Goal: Transaction & Acquisition: Download file/media

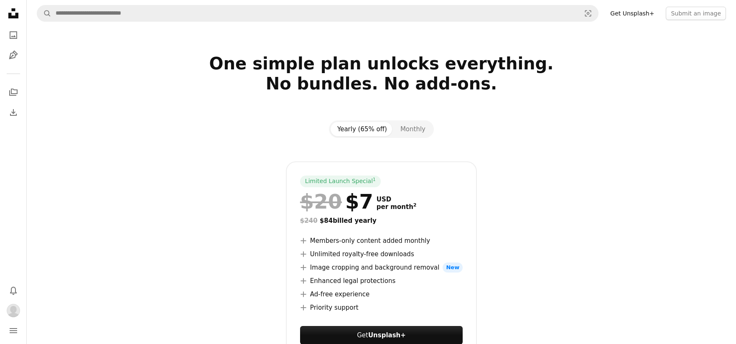
click at [18, 14] on icon "Unsplash logo Unsplash Home" at bounding box center [13, 13] width 17 height 17
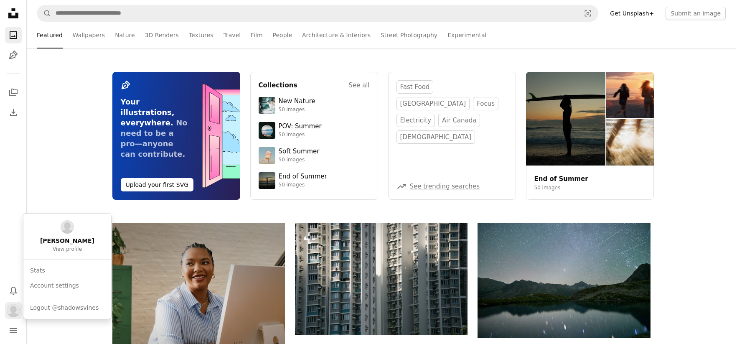
click at [13, 311] on img "Profile" at bounding box center [13, 310] width 13 height 13
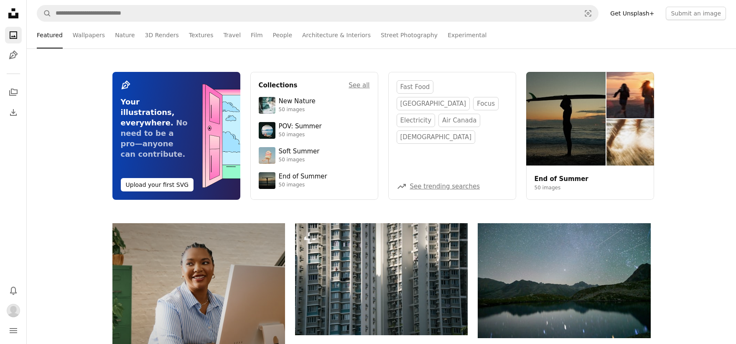
click at [13, 332] on icon "Menu" at bounding box center [14, 330] width 8 height 5
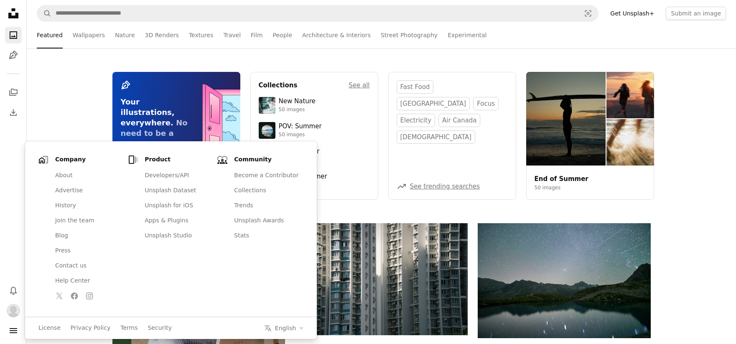
click at [5, 243] on nav "Unsplash logo Unsplash Home A photo Pen Tool A stack of folders Download Photos…" at bounding box center [13, 172] width 27 height 344
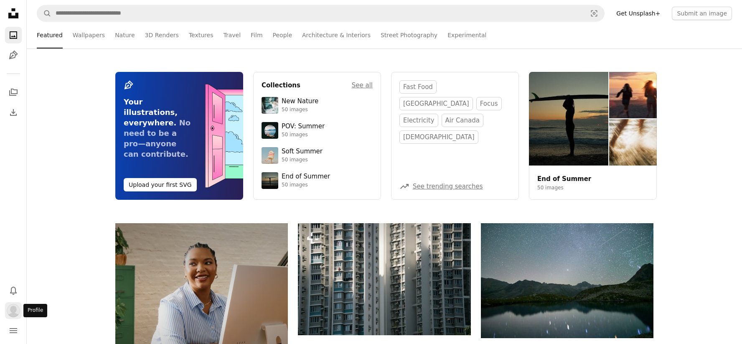
click at [13, 310] on img "Profile" at bounding box center [13, 310] width 13 height 13
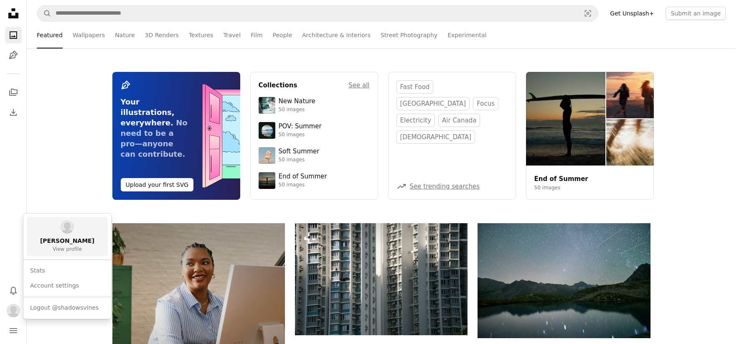
click at [66, 247] on span "View profile" at bounding box center [67, 249] width 29 height 7
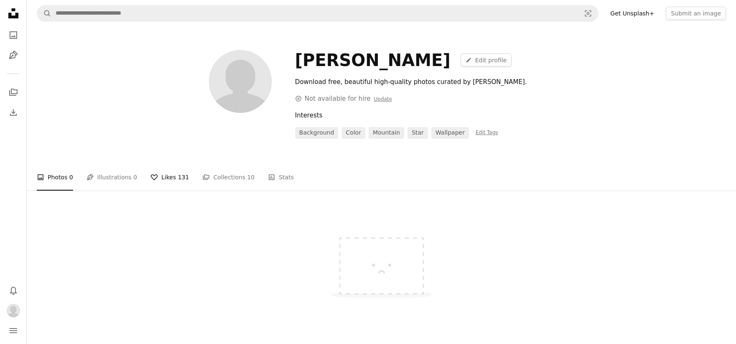
click at [165, 178] on link "A heart Likes 131" at bounding box center [169, 177] width 38 height 27
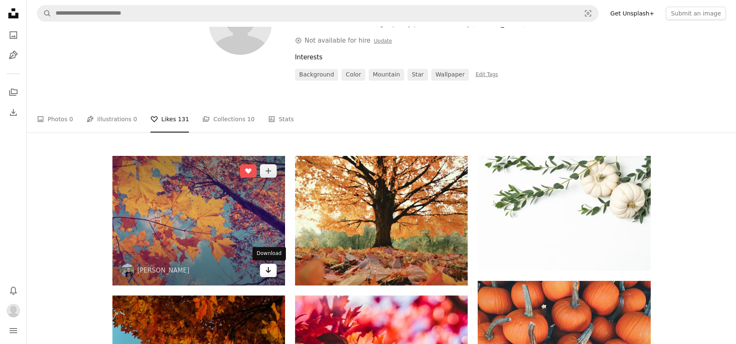
scroll to position [59, 0]
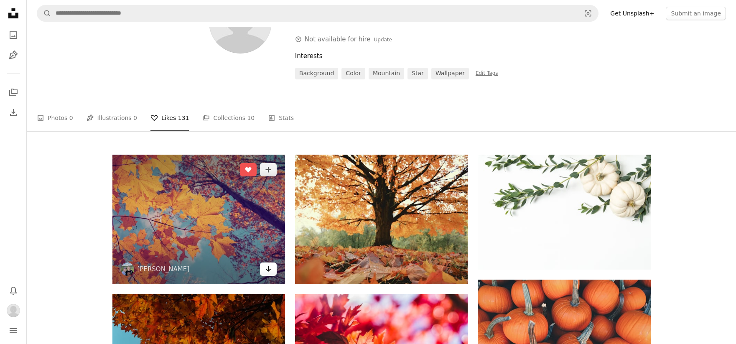
click at [272, 271] on link "Arrow pointing down" at bounding box center [268, 268] width 17 height 13
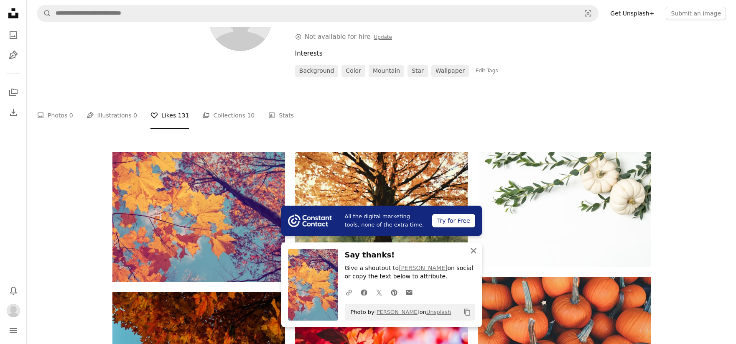
click at [475, 254] on icon "An X shape" at bounding box center [473, 251] width 10 height 10
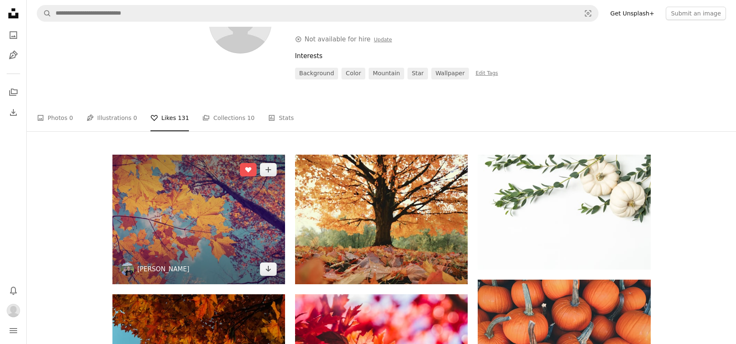
scroll to position [61, 0]
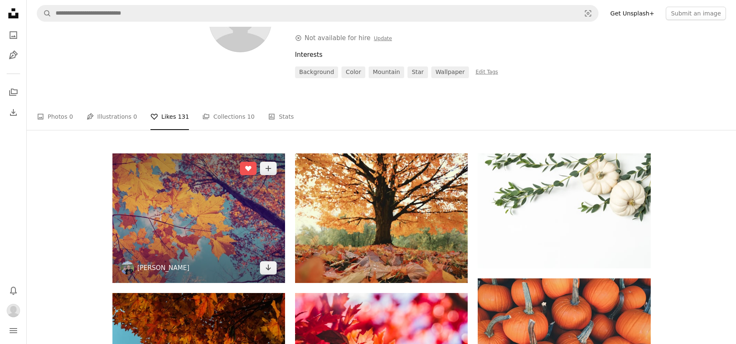
drag, startPoint x: 171, startPoint y: 269, endPoint x: 181, endPoint y: 267, distance: 10.2
click at [171, 268] on link "[PERSON_NAME]" at bounding box center [163, 268] width 52 height 8
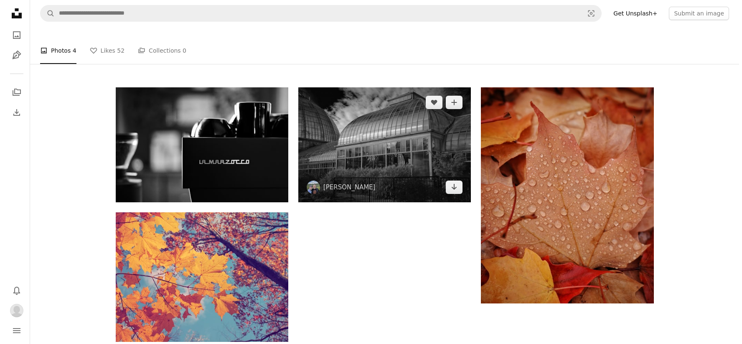
scroll to position [130, 0]
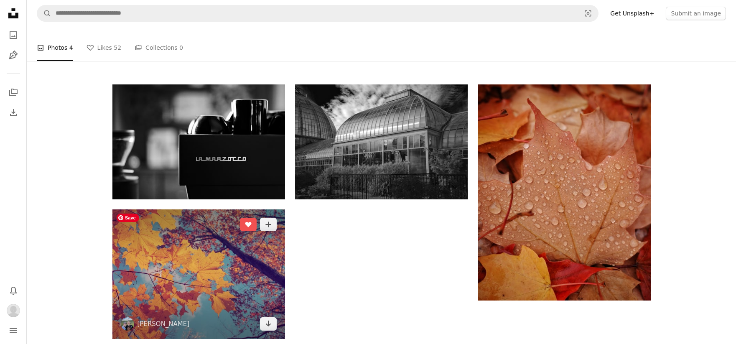
click at [276, 272] on img at bounding box center [198, 274] width 173 height 130
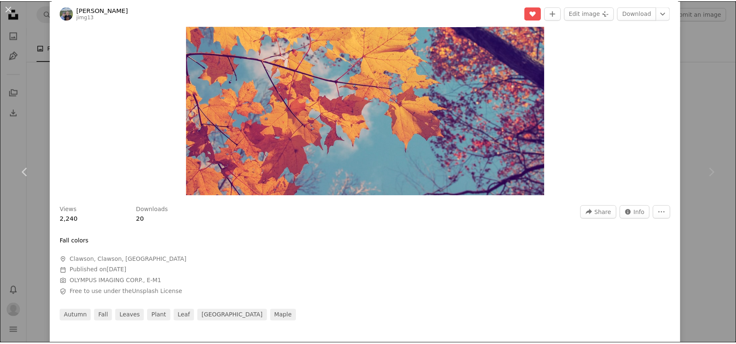
scroll to position [115, 0]
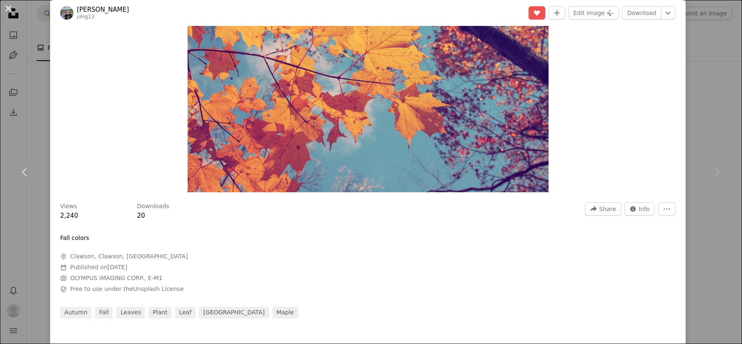
click at [5, 8] on button "An X shape" at bounding box center [8, 8] width 10 height 10
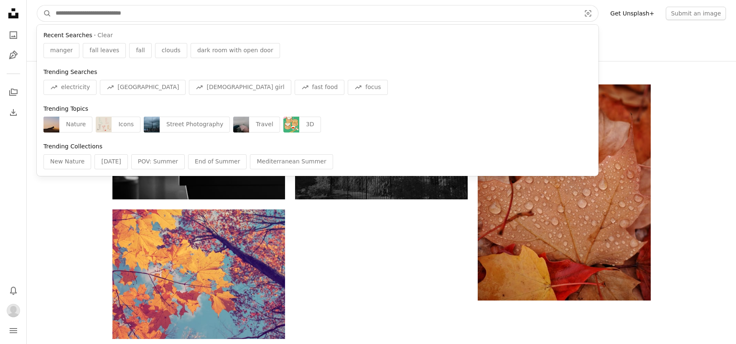
click at [117, 15] on input "Find visuals sitewide" at bounding box center [314, 13] width 526 height 16
drag, startPoint x: 163, startPoint y: 28, endPoint x: 160, endPoint y: 23, distance: 5.8
click at [160, 23] on nav "A magnifying glass Recent Searches · Clear manger fall leaves fall clouds dark …" at bounding box center [381, 13] width 709 height 27
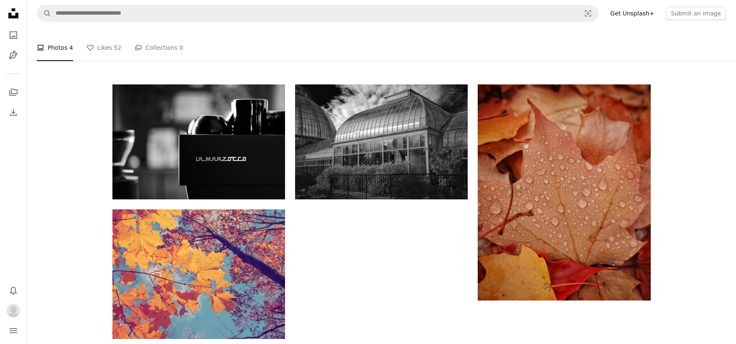
click at [704, 257] on div "A heart A plus sign [PERSON_NAME] Arrow pointing down A heart A plus sign [PERS…" at bounding box center [381, 211] width 709 height 254
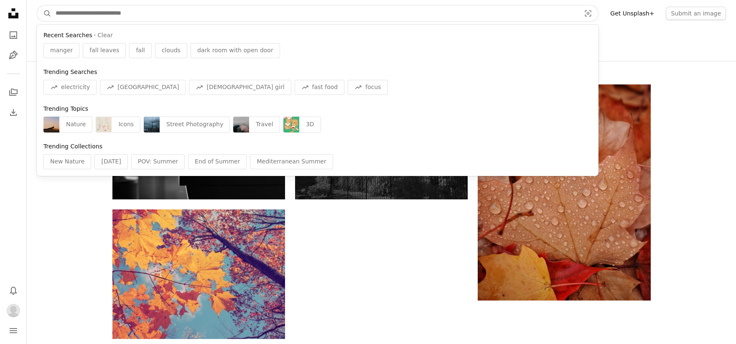
click at [159, 15] on input "Find visuals sitewide" at bounding box center [314, 13] width 526 height 16
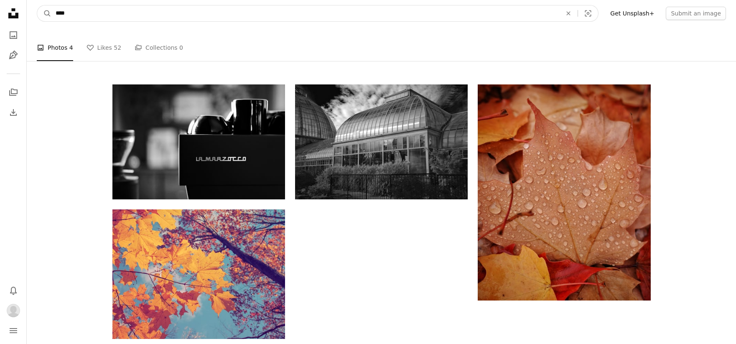
type input "****"
click at [37, 5] on button "A magnifying glass" at bounding box center [44, 13] width 14 height 16
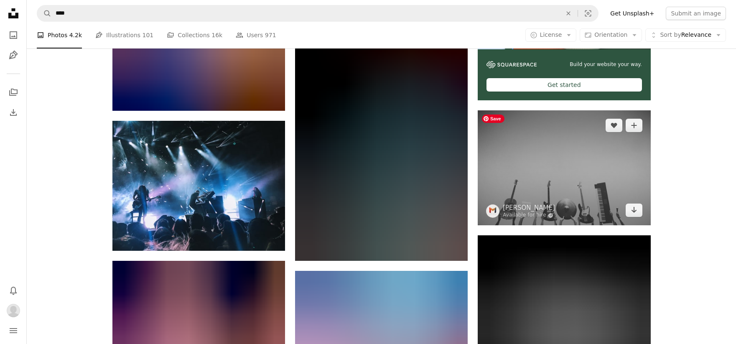
scroll to position [338, 0]
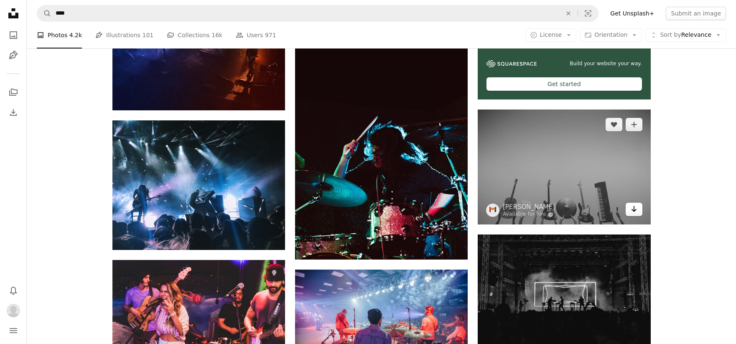
click at [633, 209] on icon "Arrow pointing down" at bounding box center [633, 209] width 7 height 10
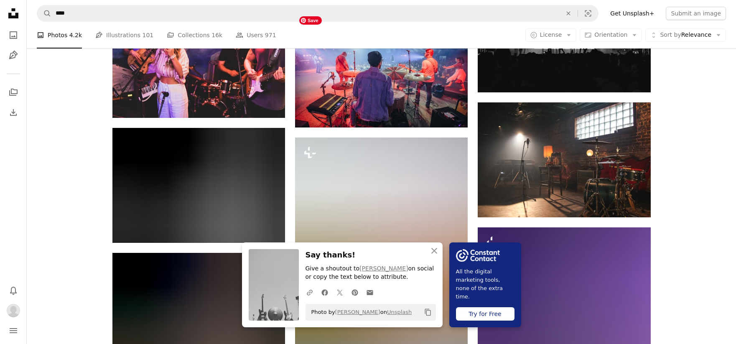
scroll to position [626, 0]
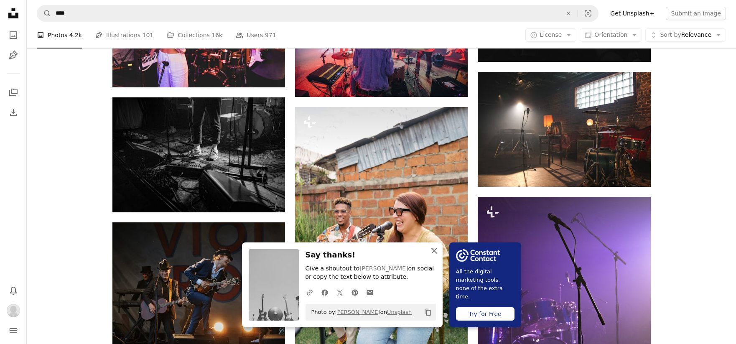
click at [436, 252] on icon "An X shape" at bounding box center [434, 251] width 10 height 10
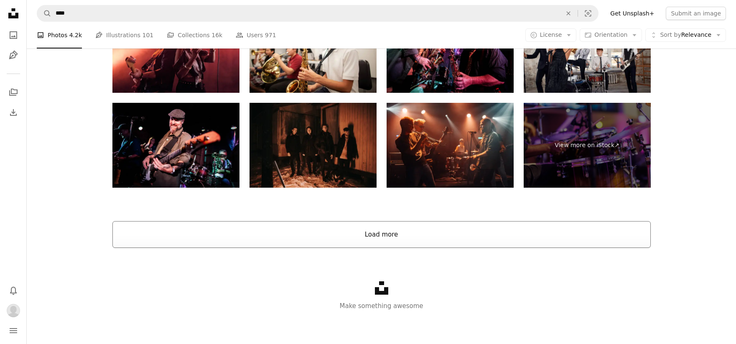
click at [423, 232] on button "Load more" at bounding box center [381, 234] width 538 height 27
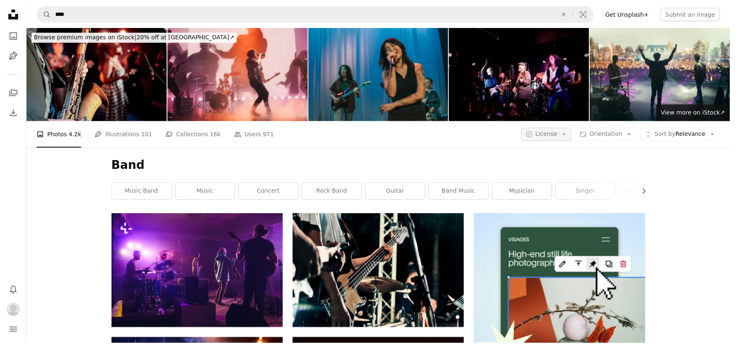
scroll to position [1753, 0]
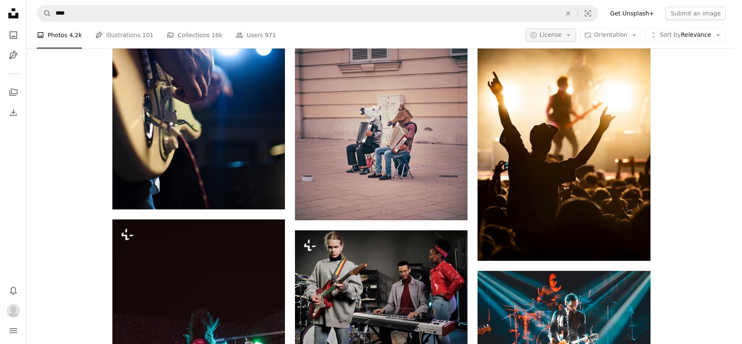
click at [570, 32] on icon "Arrow down" at bounding box center [569, 35] width 8 height 8
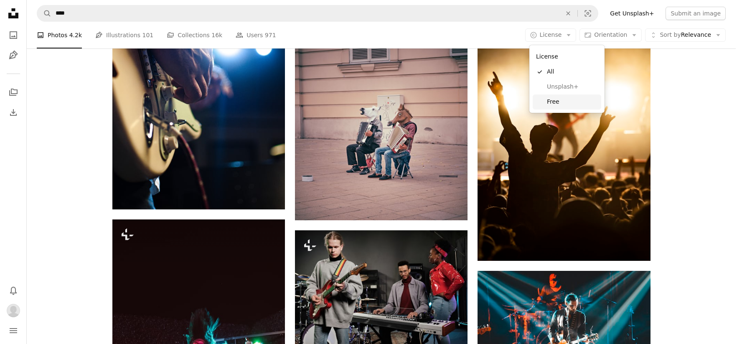
drag, startPoint x: 559, startPoint y: 101, endPoint x: 596, endPoint y: 62, distance: 53.5
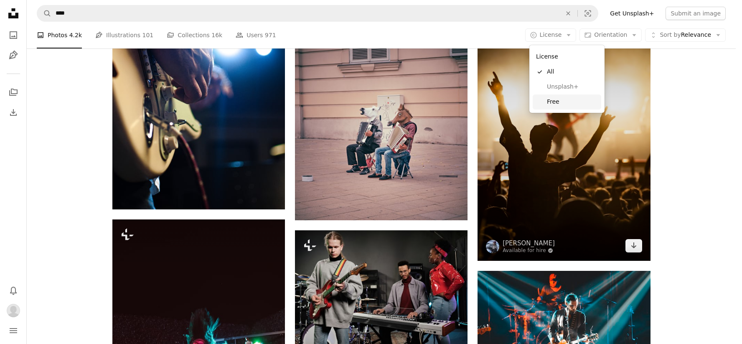
click at [559, 101] on span "Free" at bounding box center [572, 102] width 51 height 8
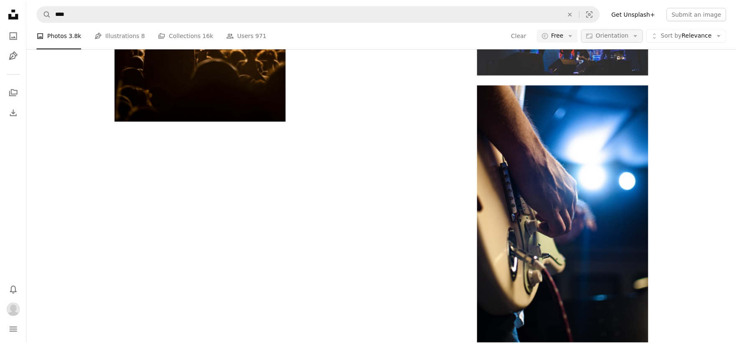
scroll to position [2, 0]
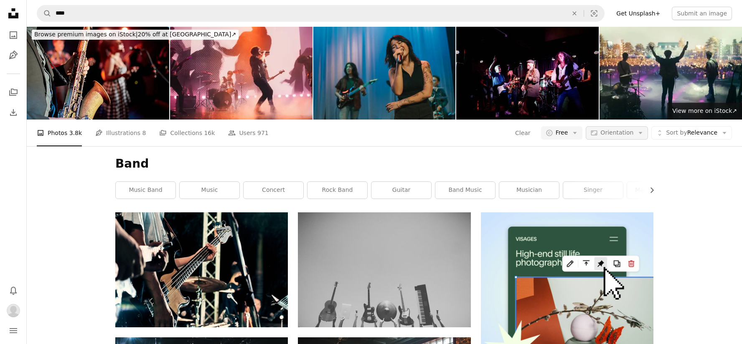
click at [613, 133] on span "Orientation" at bounding box center [616, 132] width 33 height 7
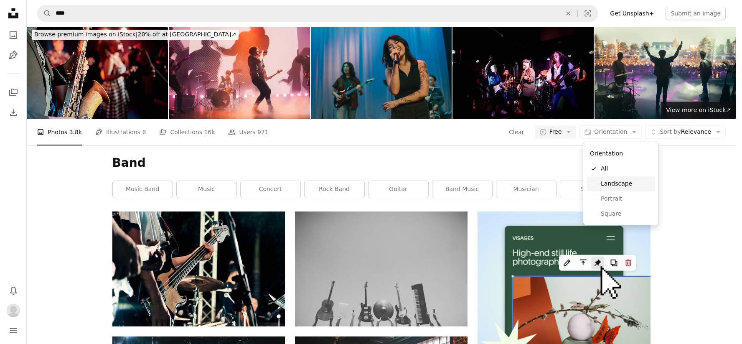
click at [609, 183] on span "Landscape" at bounding box center [626, 184] width 51 height 8
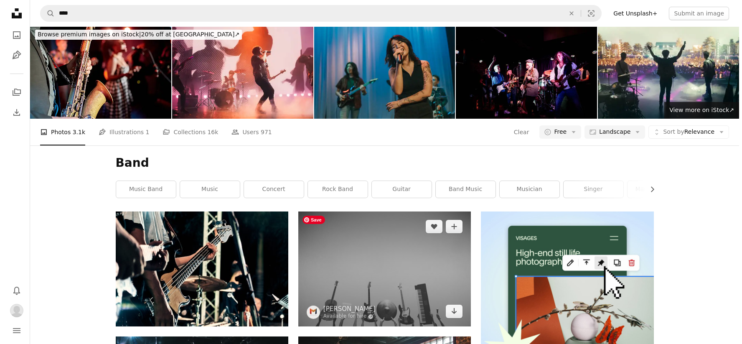
scroll to position [265, 0]
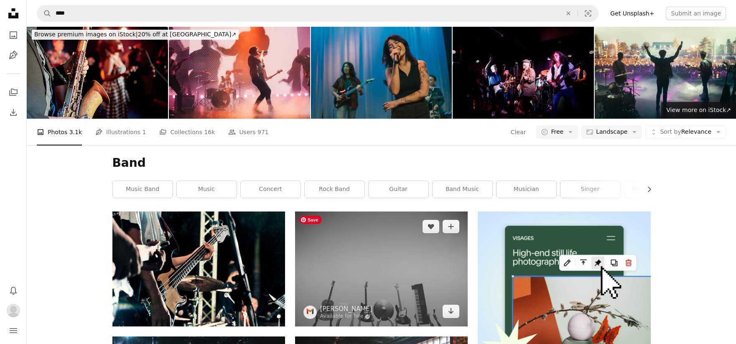
click at [383, 211] on img at bounding box center [381, 268] width 173 height 115
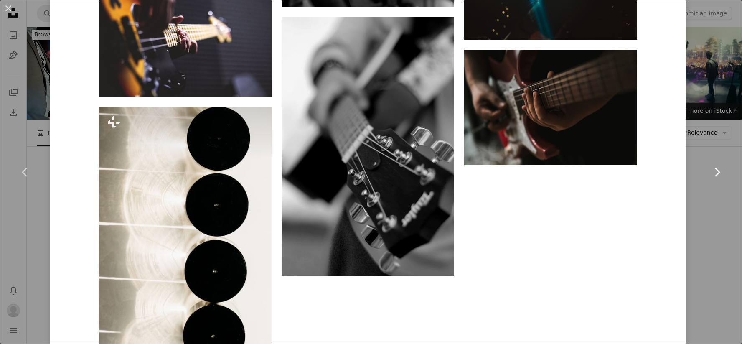
scroll to position [2382, 0]
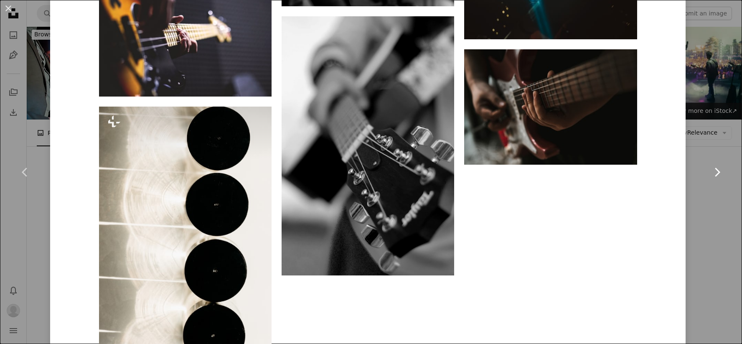
click at [692, 132] on link "Chevron right" at bounding box center [717, 172] width 50 height 80
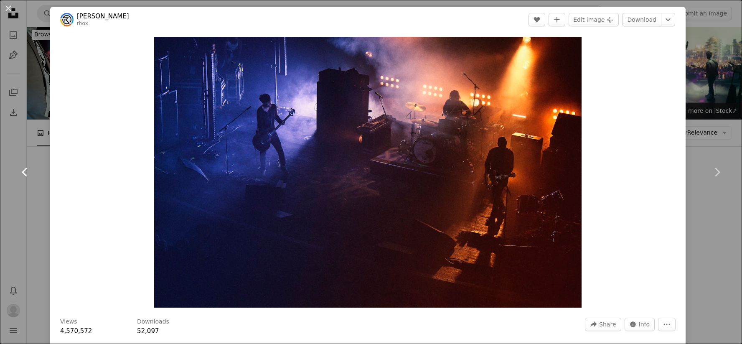
click at [33, 174] on link "Chevron left" at bounding box center [25, 172] width 50 height 80
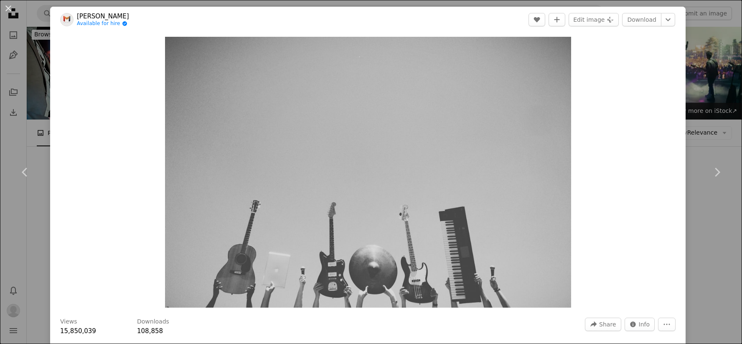
click at [65, 19] on img at bounding box center [66, 19] width 13 height 13
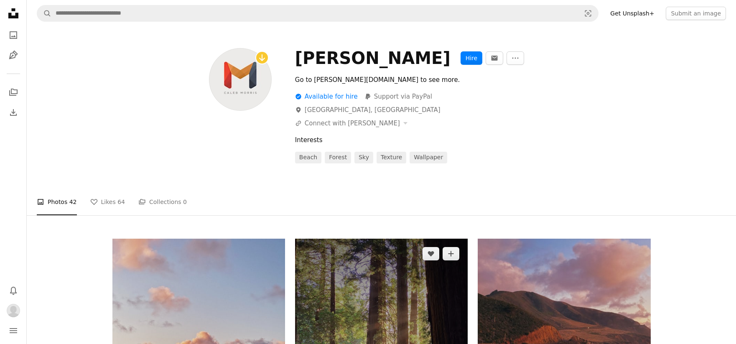
scroll to position [148, 0]
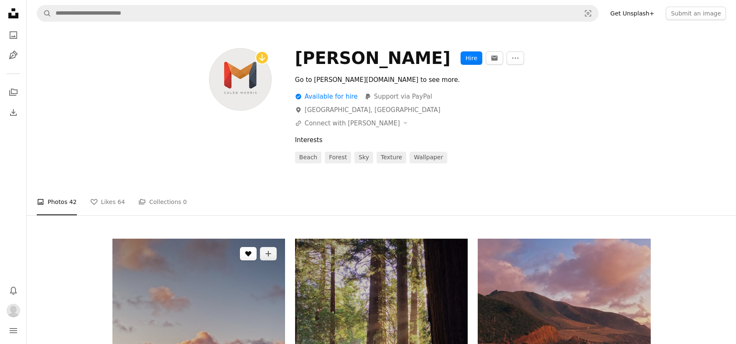
click at [247, 251] on icon "Like" at bounding box center [248, 253] width 6 height 5
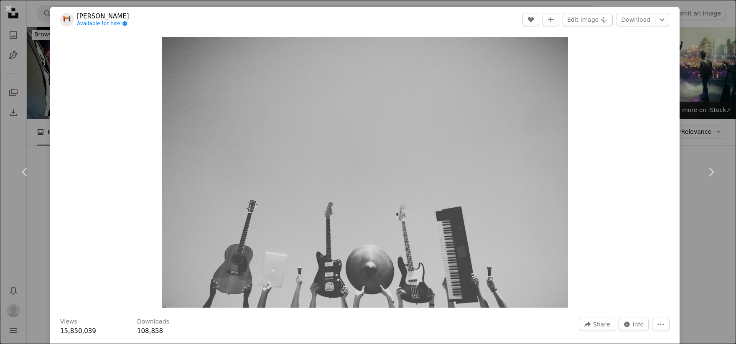
scroll to position [265, 0]
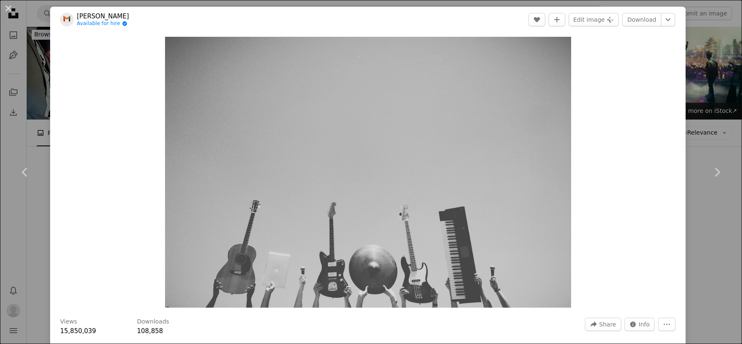
click at [36, 122] on div "An X shape Chevron left Chevron right [PERSON_NAME] Available for hire A checkm…" at bounding box center [371, 172] width 742 height 344
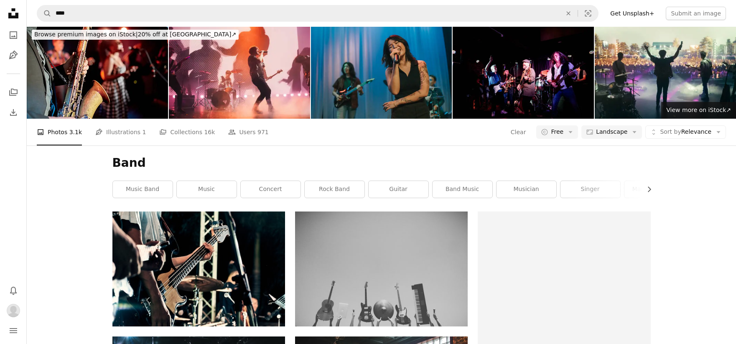
scroll to position [2105, 0]
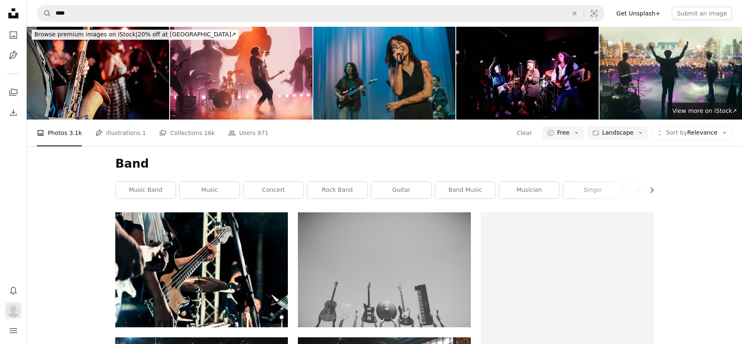
scroll to position [5899, 0]
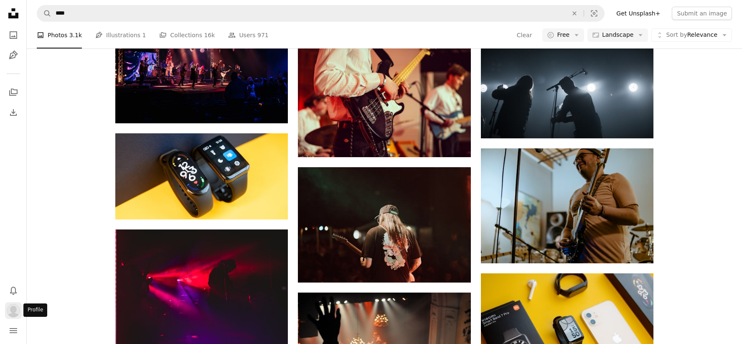
click at [8, 312] on img "Profile" at bounding box center [13, 310] width 13 height 13
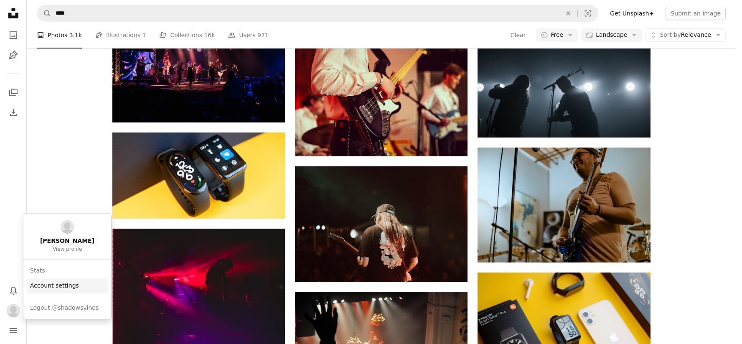
click at [42, 286] on link "Account settings" at bounding box center [67, 285] width 81 height 15
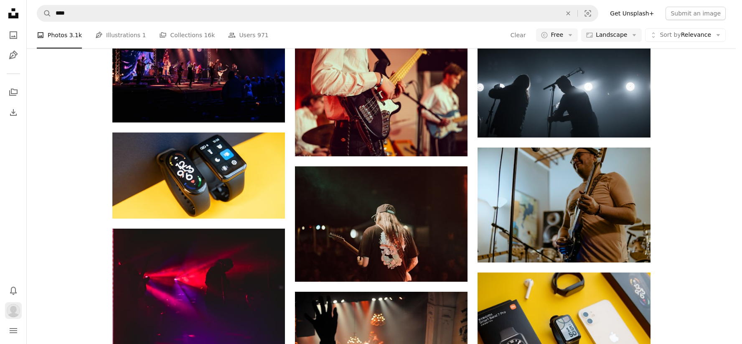
scroll to position [5930, 0]
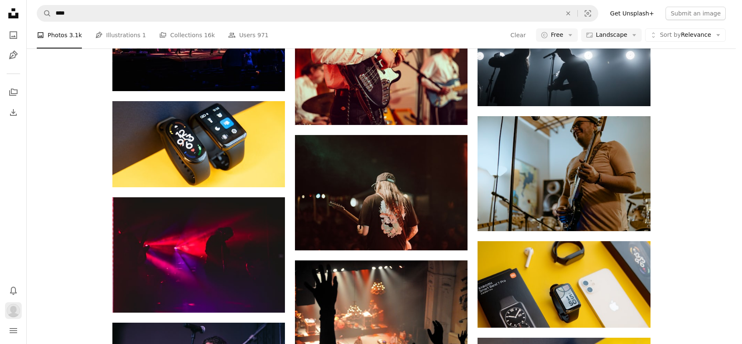
click at [14, 314] on img "Profile" at bounding box center [13, 310] width 13 height 13
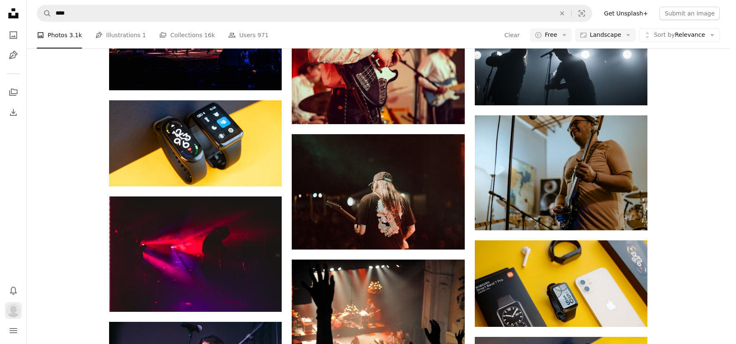
scroll to position [0, 0]
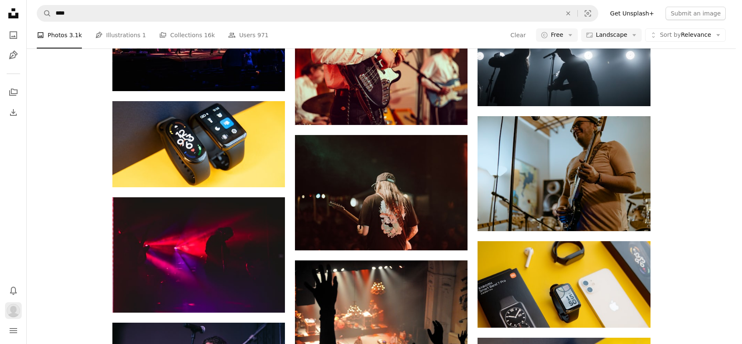
click at [11, 312] on img "Profile" at bounding box center [13, 310] width 13 height 13
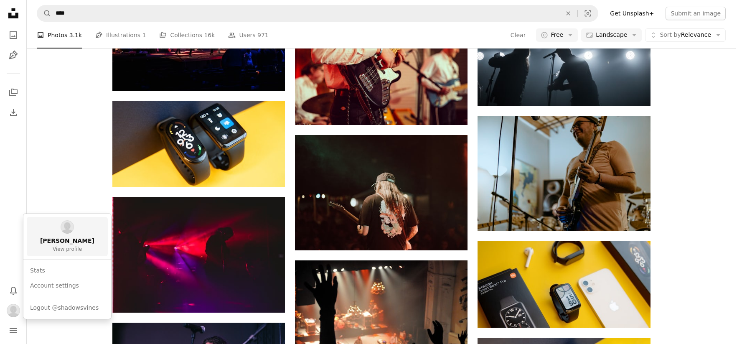
click at [55, 241] on span "[PERSON_NAME]" at bounding box center [67, 241] width 54 height 8
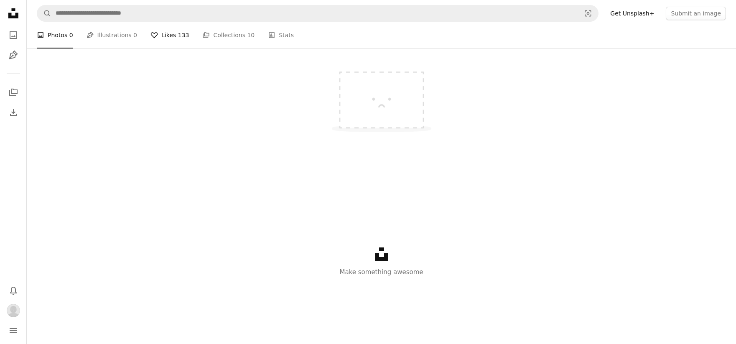
click at [174, 48] on link "A heart Likes 133" at bounding box center [169, 35] width 38 height 27
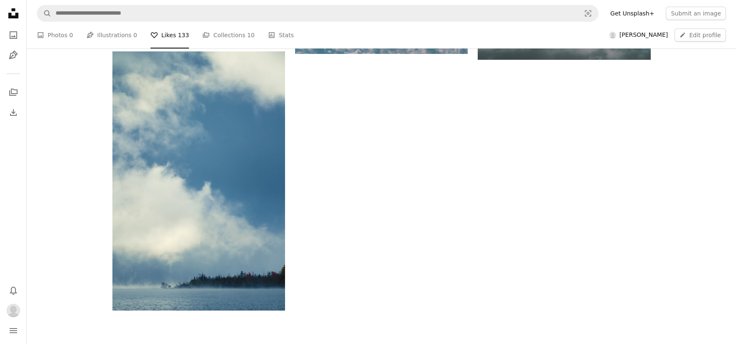
scroll to position [297, 0]
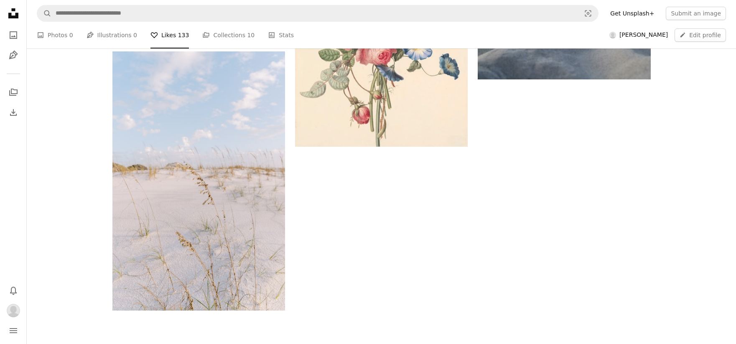
scroll to position [0, 0]
